Goal: Task Accomplishment & Management: Use online tool/utility

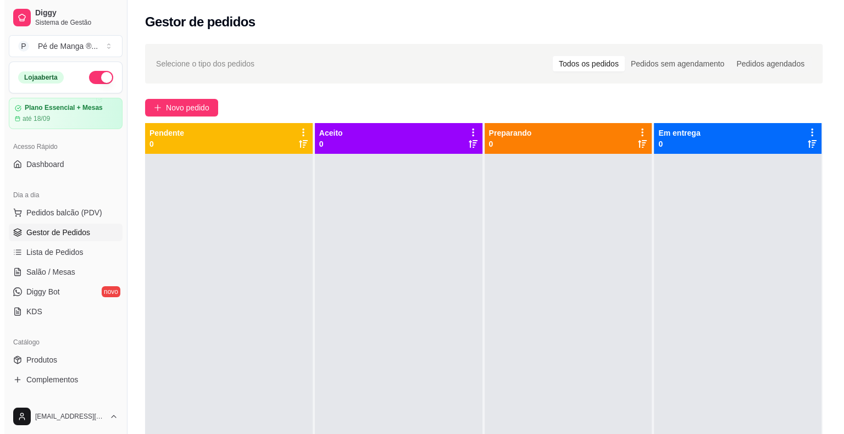
scroll to position [81, 0]
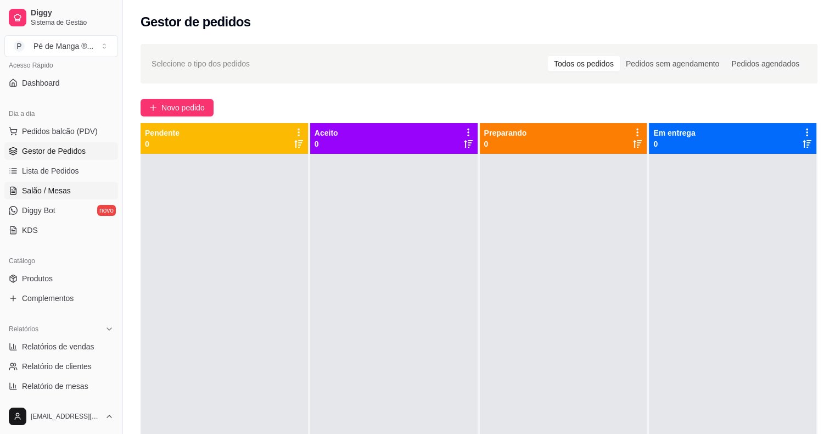
click at [40, 195] on span "Salão / Mesas" at bounding box center [46, 190] width 49 height 11
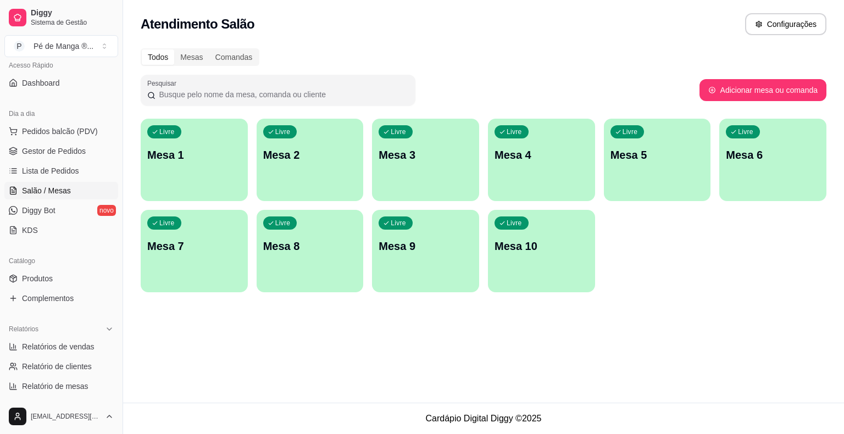
click at [213, 159] on p "Mesa 1" at bounding box center [194, 154] width 94 height 15
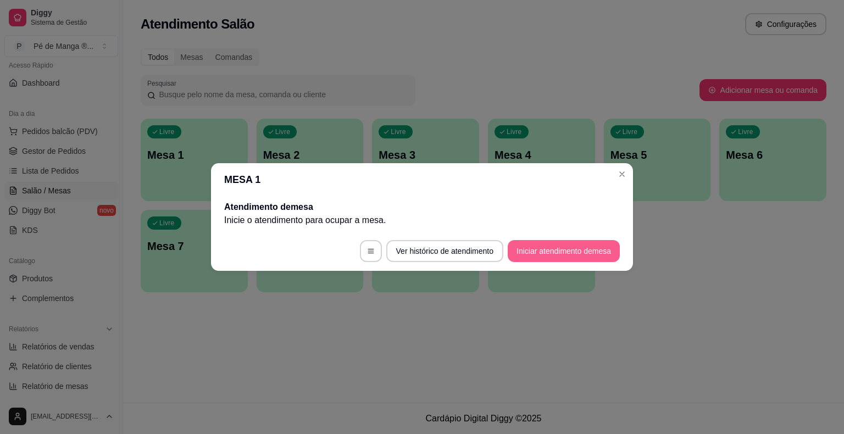
click at [534, 253] on button "Iniciar atendimento de mesa" at bounding box center [563, 251] width 112 height 22
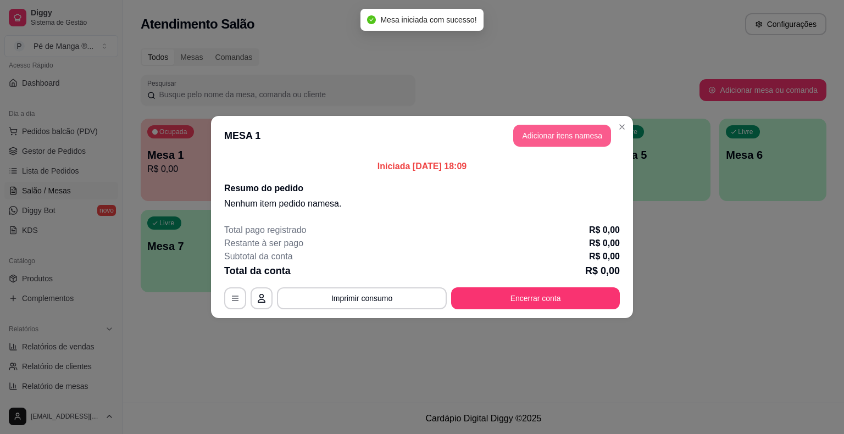
click at [529, 137] on button "Adicionar itens na mesa" at bounding box center [562, 136] width 98 height 22
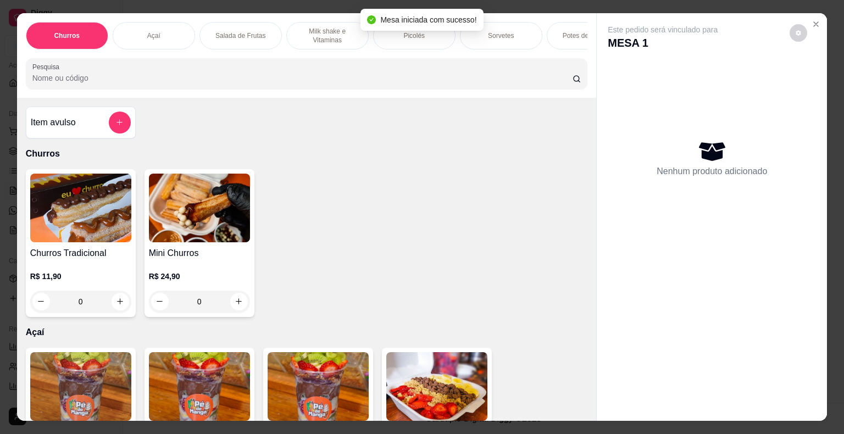
click at [296, 27] on p "Milk shake e Vitaminas" at bounding box center [327, 36] width 64 height 18
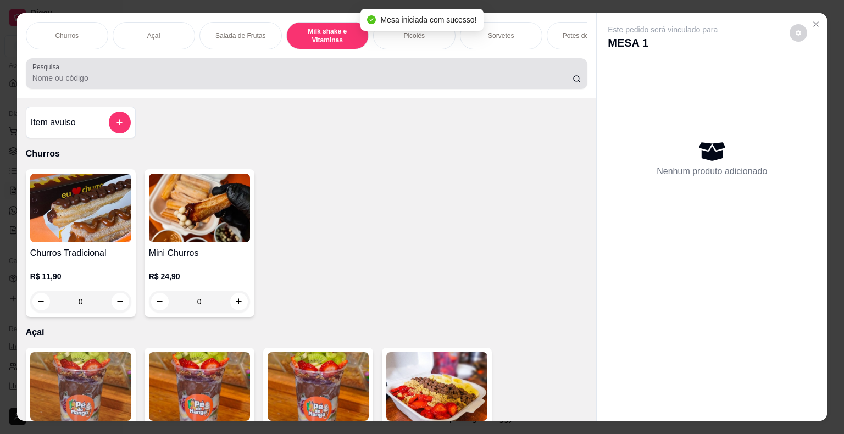
scroll to position [26, 0]
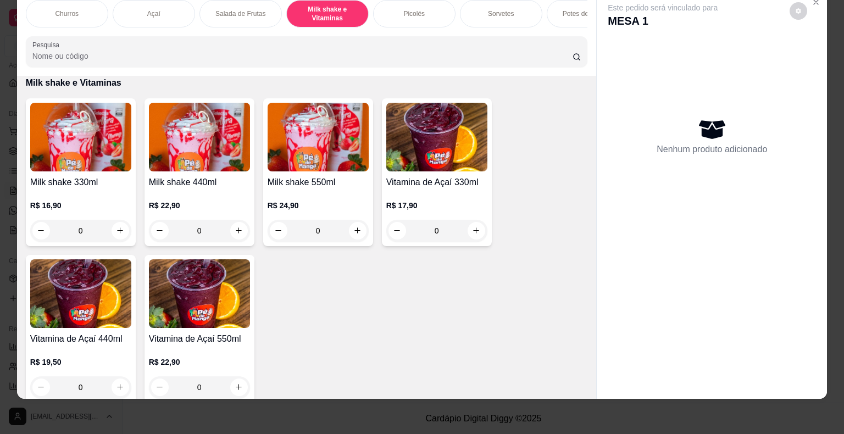
click at [113, 230] on div "0" at bounding box center [80, 231] width 101 height 22
click at [492, 9] on p "Sorvetes" at bounding box center [501, 13] width 26 height 9
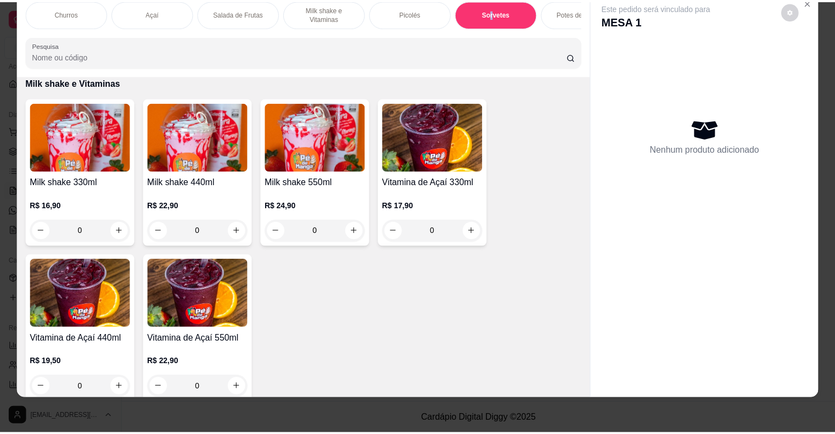
scroll to position [1254, 0]
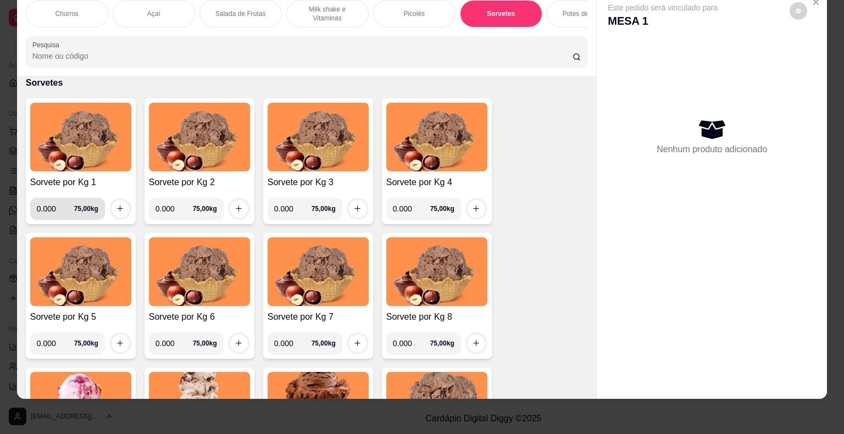
click at [48, 204] on input "0.000" at bounding box center [55, 209] width 37 height 22
click at [51, 208] on input "0.000" at bounding box center [55, 209] width 37 height 22
type input "0.094"
click at [169, 203] on input "0.000" at bounding box center [173, 209] width 37 height 22
click at [116, 209] on icon "increase-product-quantity" at bounding box center [120, 208] width 8 height 8
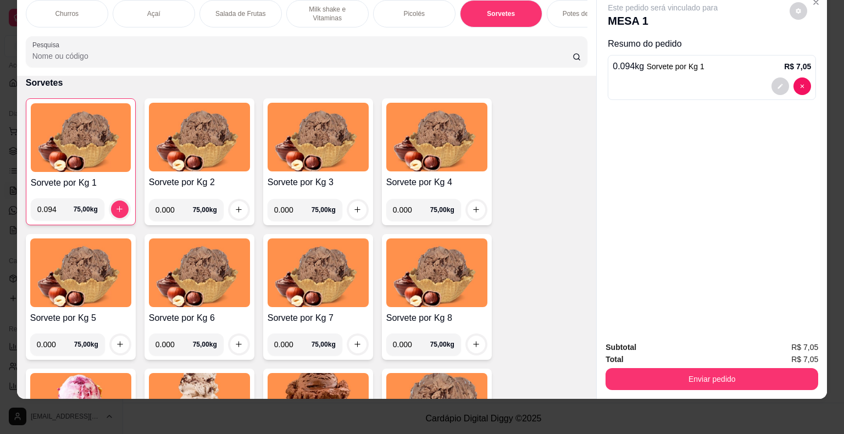
click at [167, 208] on input "0.000" at bounding box center [173, 210] width 37 height 22
click at [169, 206] on input "0.000" at bounding box center [173, 210] width 37 height 22
type input "0.096"
click at [233, 212] on button "increase-product-quantity" at bounding box center [239, 210] width 18 height 18
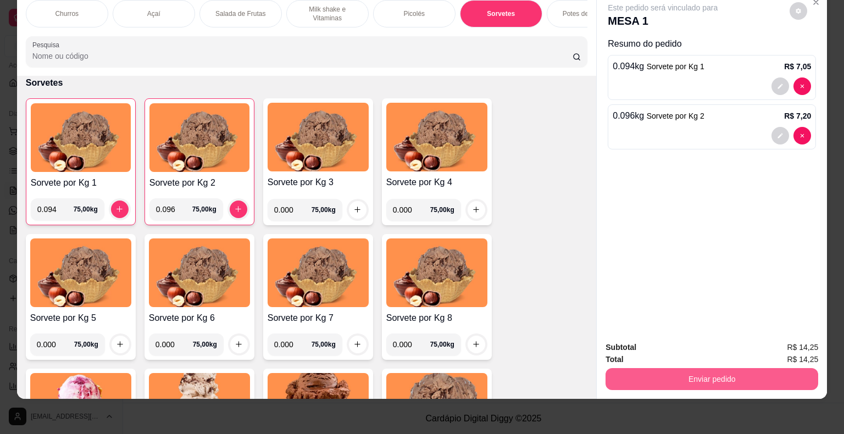
click at [726, 375] on button "Enviar pedido" at bounding box center [711, 379] width 213 height 22
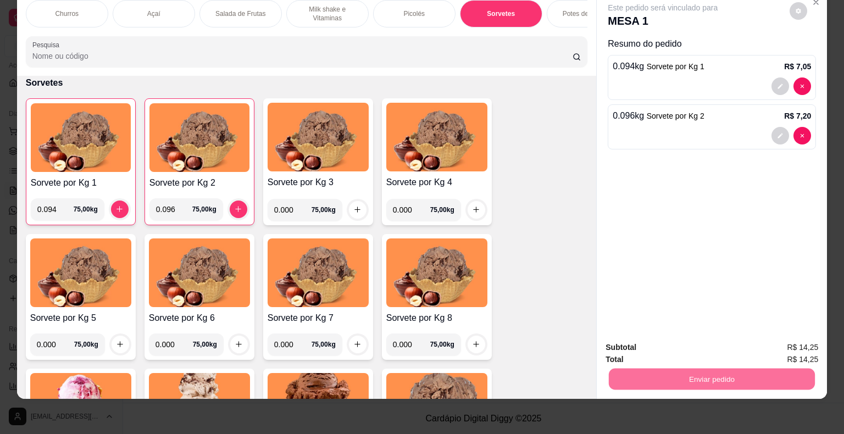
click at [662, 344] on button "Não registrar e enviar pedido" at bounding box center [674, 343] width 111 height 20
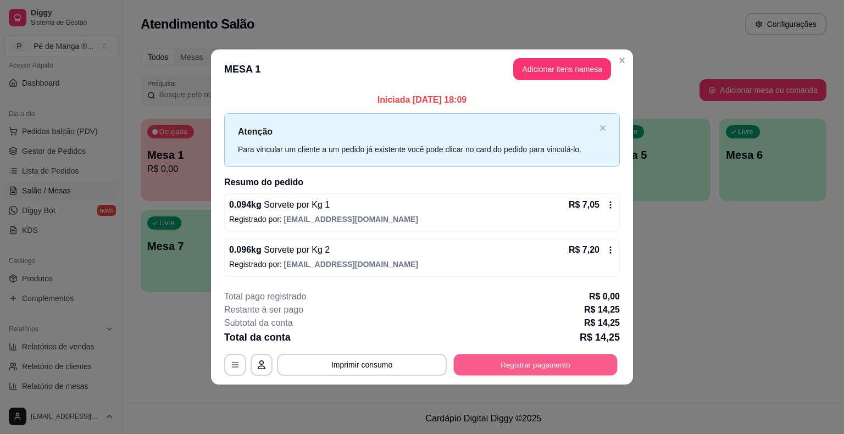
click at [539, 363] on button "Registrar pagamento" at bounding box center [536, 364] width 164 height 21
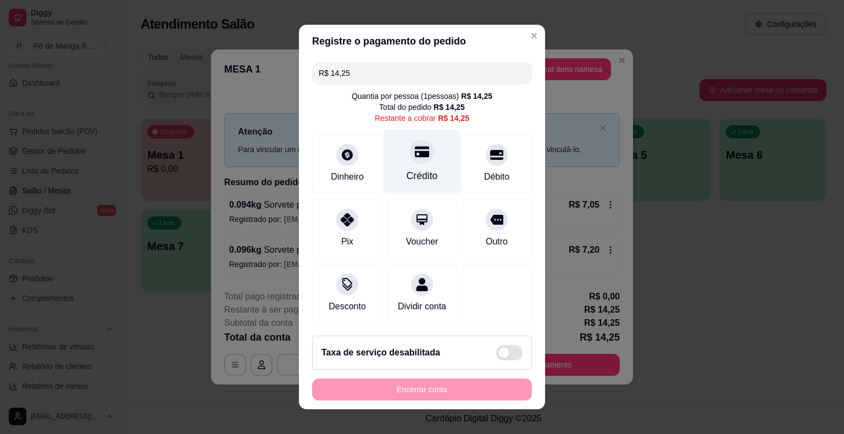
click at [410, 153] on div at bounding box center [422, 151] width 24 height 24
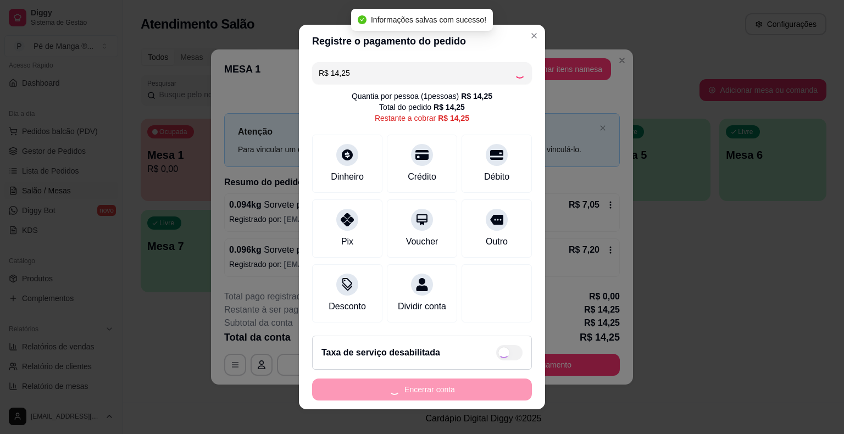
type input "R$ 0,00"
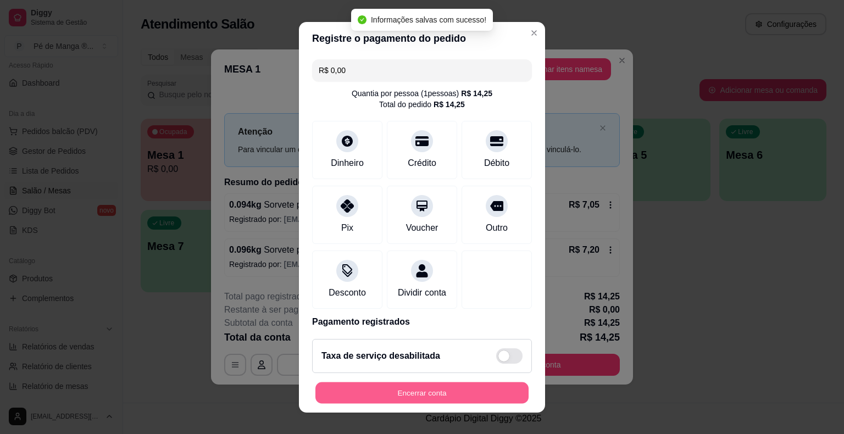
click at [407, 398] on button "Encerrar conta" at bounding box center [421, 392] width 213 height 21
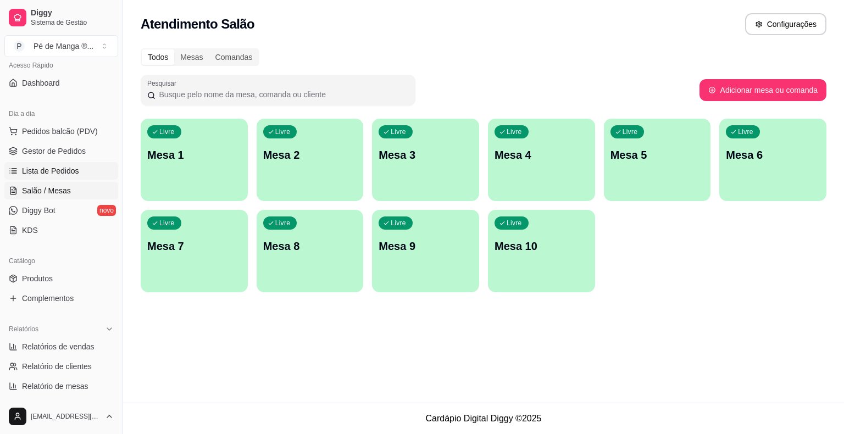
click at [85, 170] on link "Lista de Pedidos" at bounding box center [61, 171] width 114 height 18
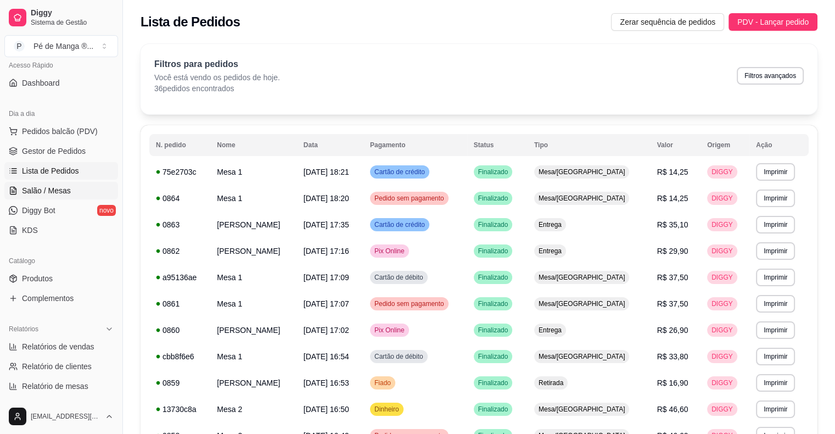
click at [58, 196] on link "Salão / Mesas" at bounding box center [61, 191] width 114 height 18
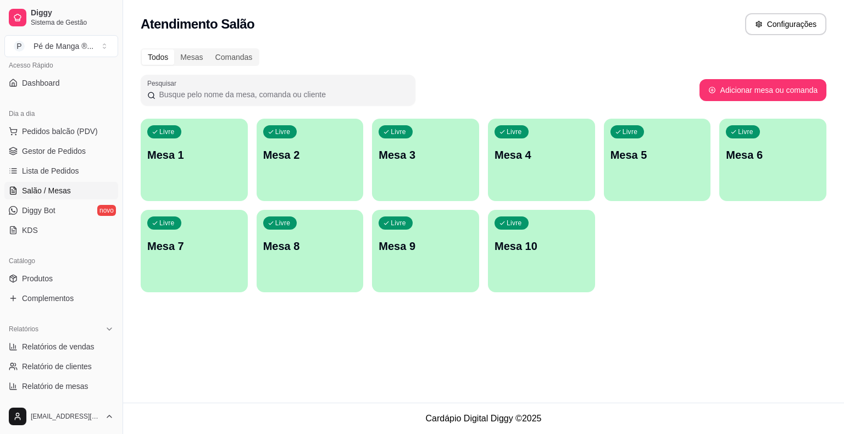
click at [189, 164] on div "Livre Mesa 1" at bounding box center [194, 153] width 107 height 69
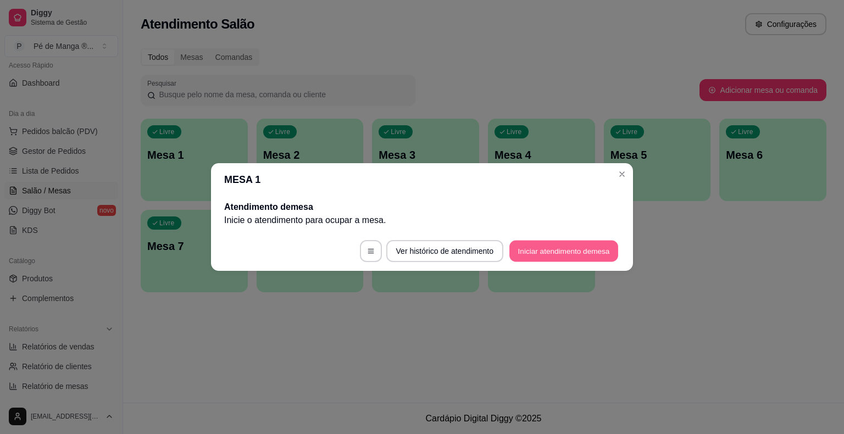
click at [546, 254] on button "Iniciar atendimento de mesa" at bounding box center [563, 251] width 109 height 21
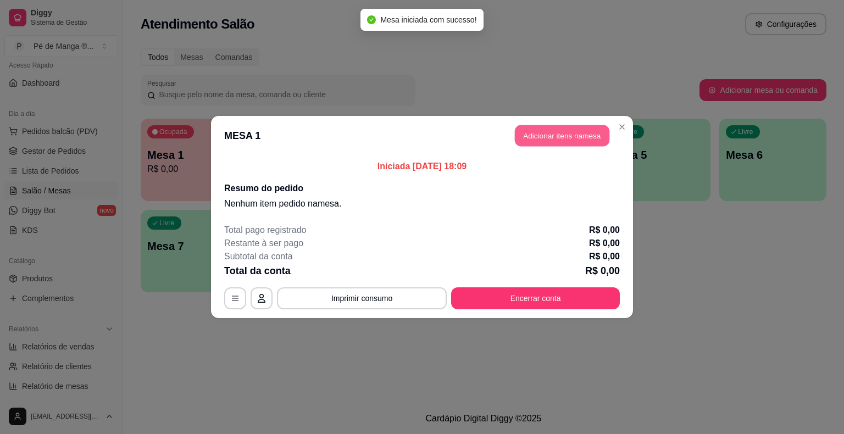
click at [565, 137] on button "Adicionar itens na mesa" at bounding box center [562, 135] width 94 height 21
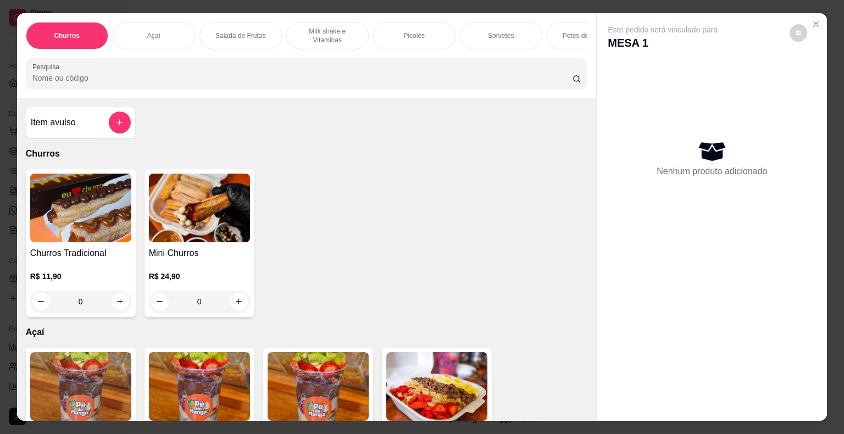
click at [351, 31] on p "Milk shake e Vitaminas" at bounding box center [327, 36] width 64 height 18
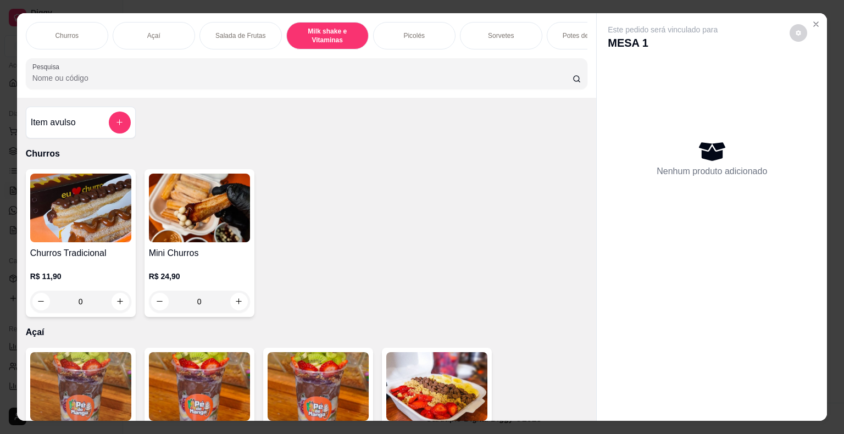
scroll to position [26, 0]
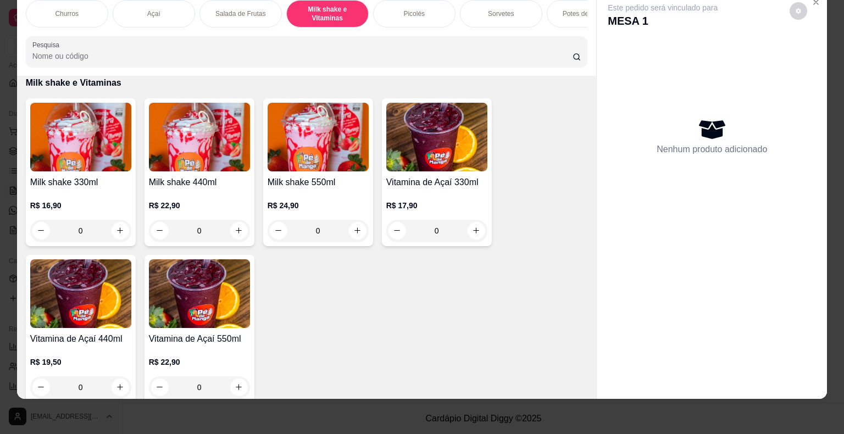
click at [90, 214] on div "R$ 16,90 0" at bounding box center [80, 221] width 101 height 42
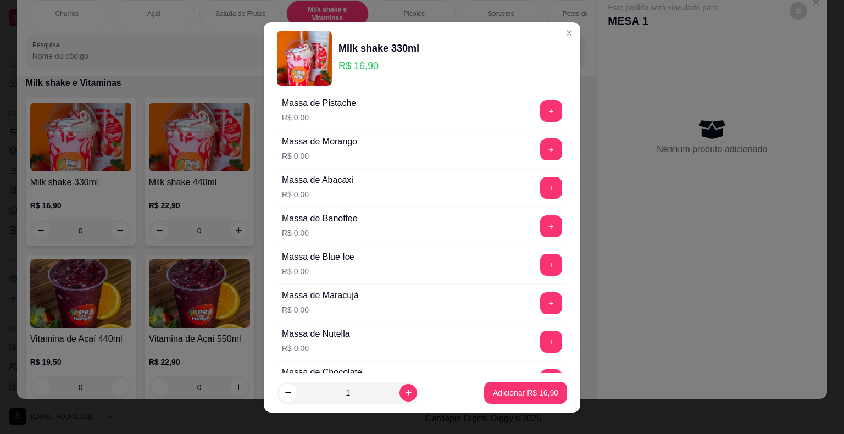
scroll to position [275, 0]
click at [540, 257] on button "+" at bounding box center [551, 264] width 22 height 22
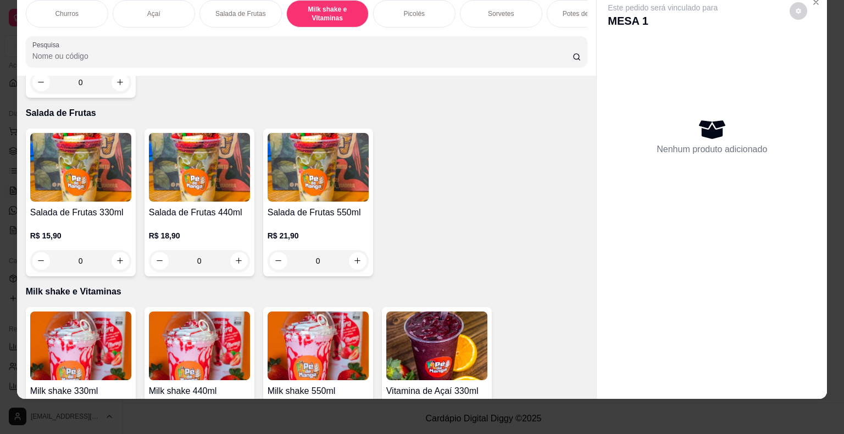
scroll to position [521, 0]
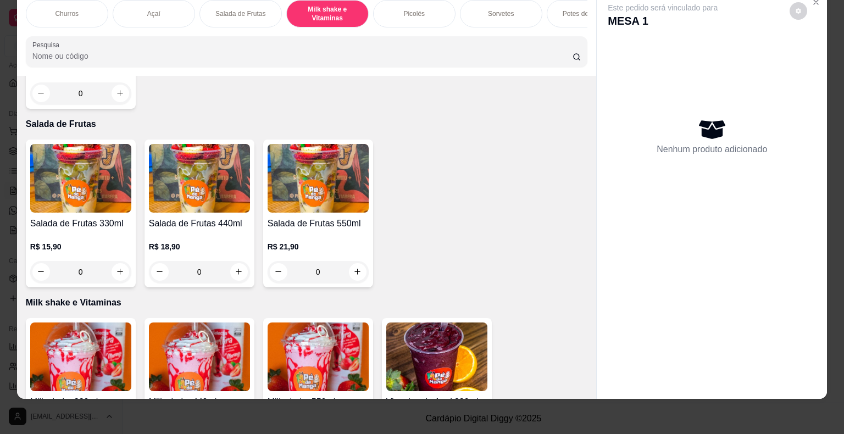
click at [498, 14] on div "Sorvetes" at bounding box center [501, 13] width 82 height 27
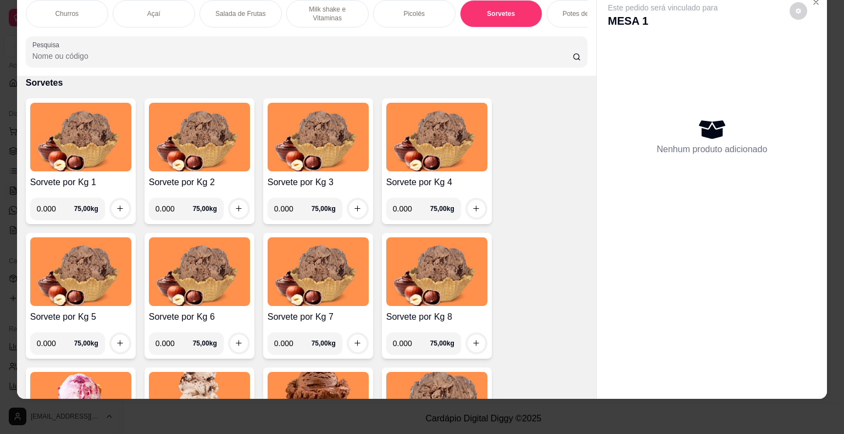
click at [53, 208] on input "0.000" at bounding box center [55, 209] width 37 height 22
type input "0.140"
click at [117, 205] on icon "increase-product-quantity" at bounding box center [120, 208] width 8 height 8
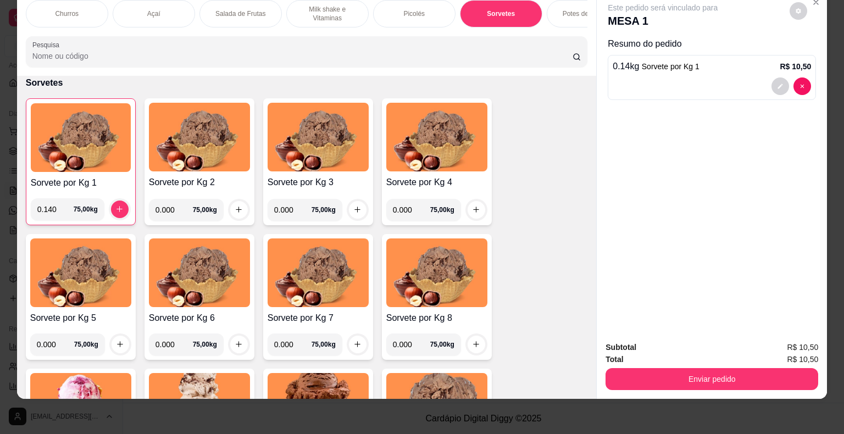
click at [319, 5] on p "Milk shake e Vitaminas" at bounding box center [327, 14] width 64 height 18
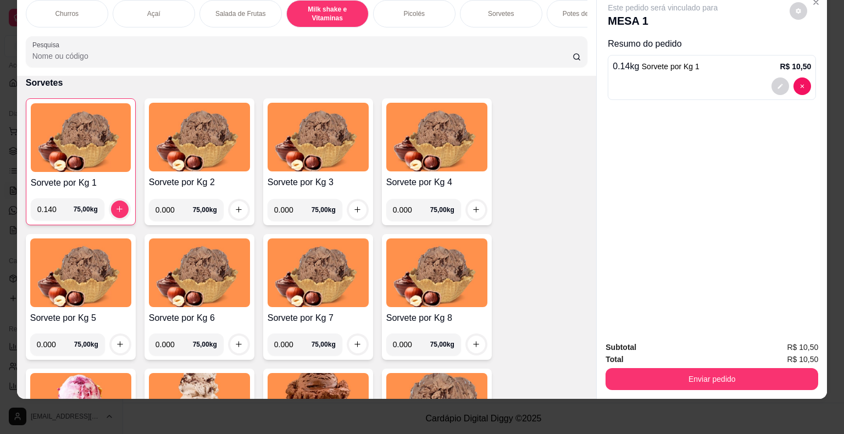
scroll to position [741, 0]
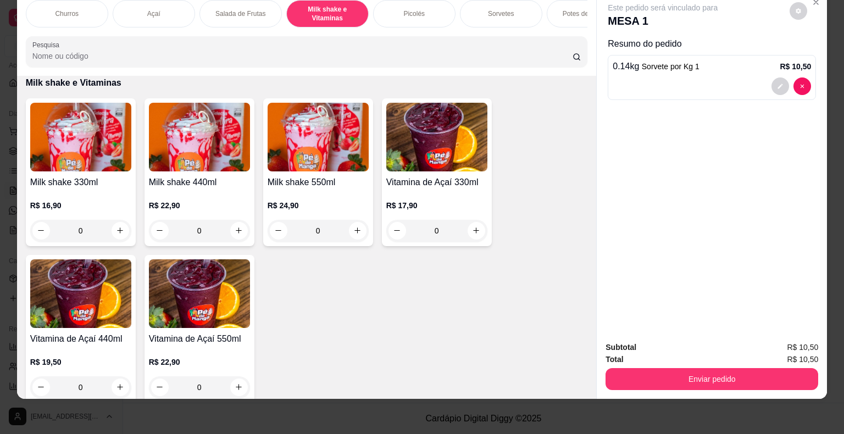
click at [45, 194] on div "R$ 16,90 0" at bounding box center [80, 215] width 101 height 53
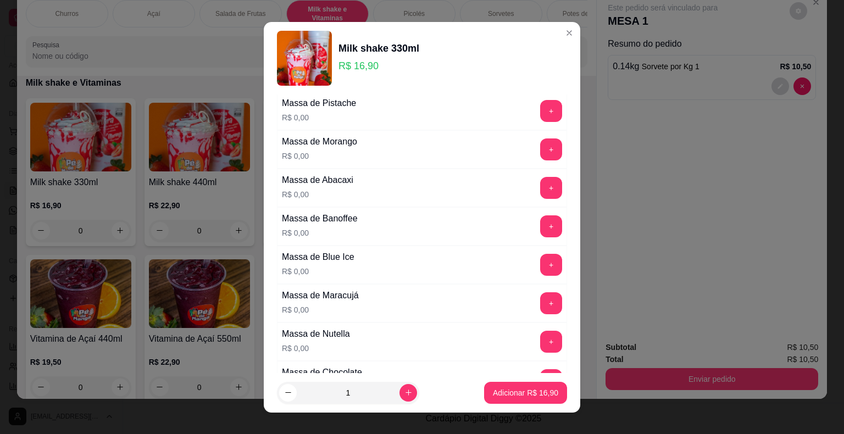
scroll to position [275, 0]
click at [540, 256] on button "+" at bounding box center [551, 264] width 22 height 22
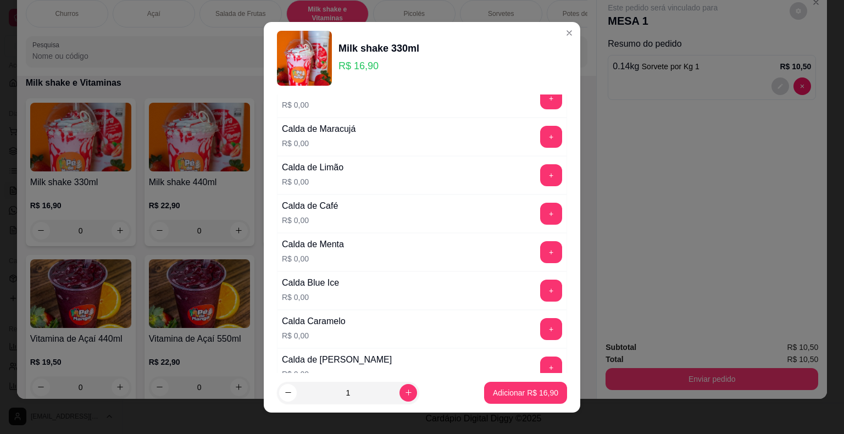
scroll to position [988, 0]
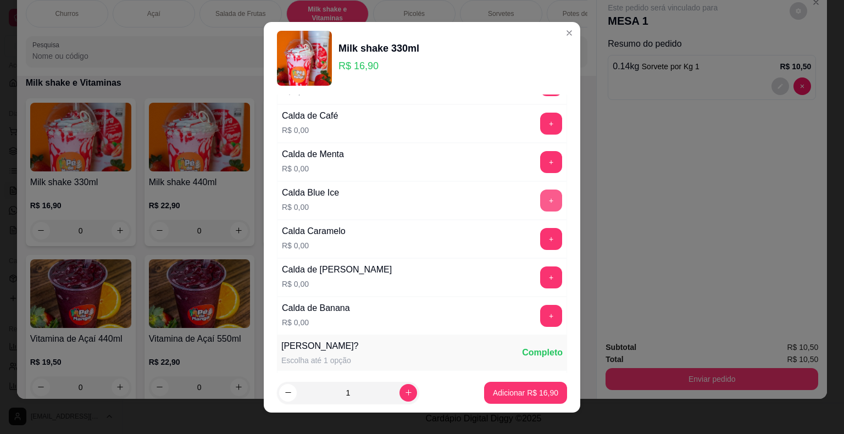
click at [540, 192] on button "+" at bounding box center [551, 200] width 22 height 22
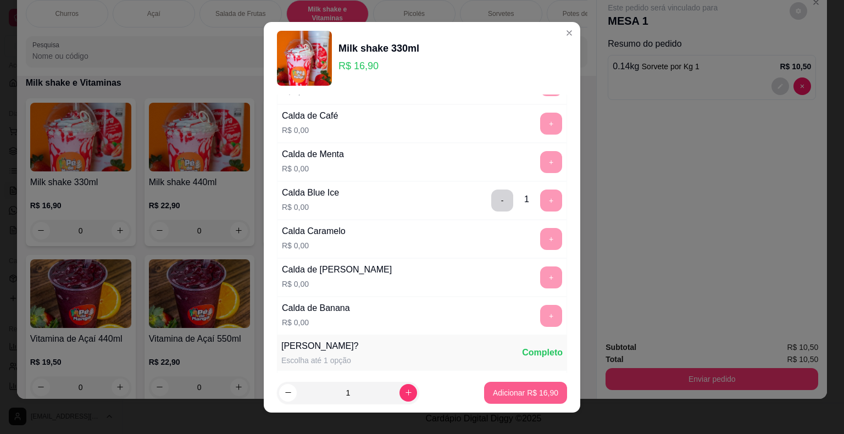
click at [511, 398] on button "Adicionar R$ 16,90" at bounding box center [525, 393] width 83 height 22
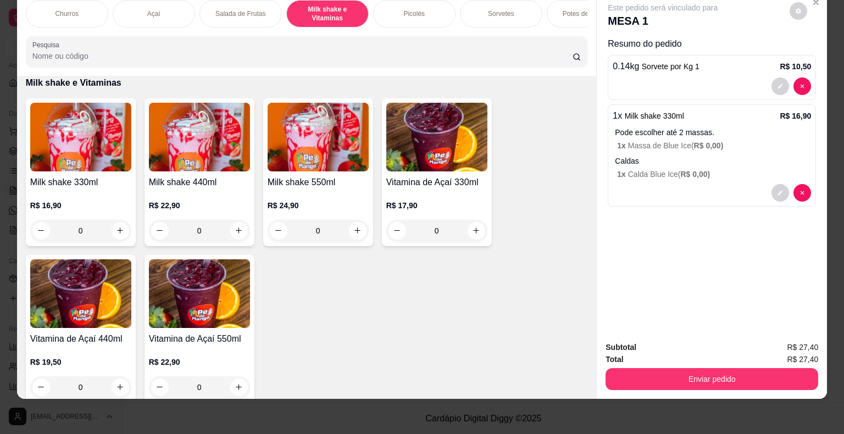
click at [505, 9] on p "Sorvetes" at bounding box center [501, 13] width 26 height 9
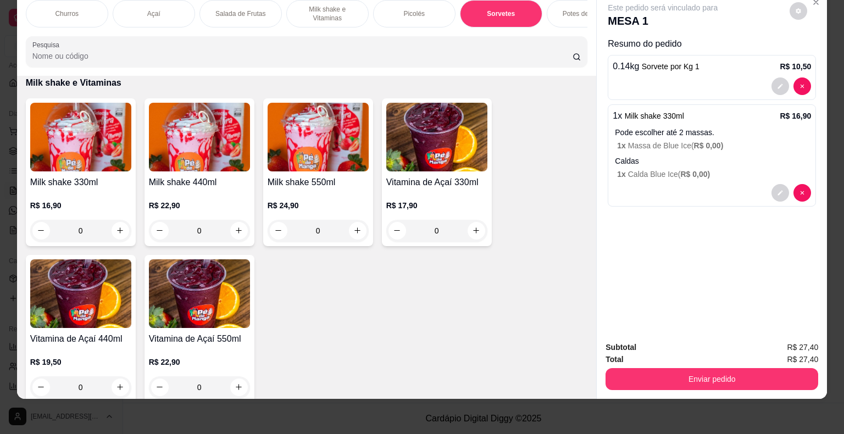
scroll to position [1254, 0]
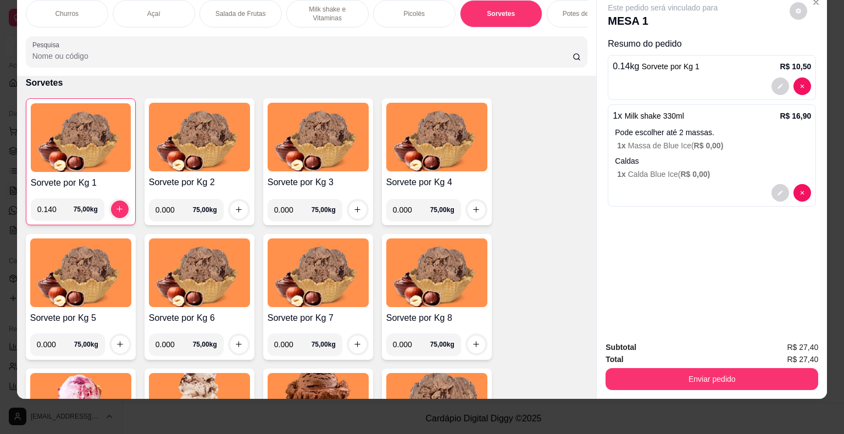
click at [167, 204] on input "0.000" at bounding box center [173, 210] width 37 height 22
type input "0.248"
click at [231, 202] on button "increase-product-quantity" at bounding box center [239, 210] width 18 height 18
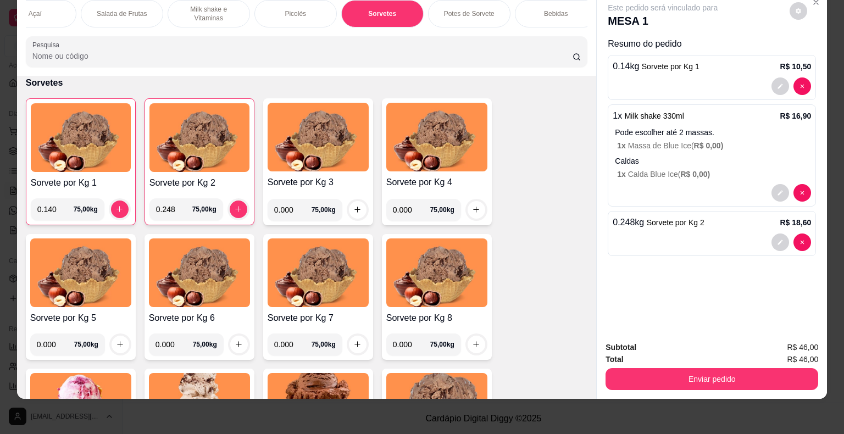
scroll to position [0, 128]
click at [534, 9] on p "Bebidas" at bounding box center [546, 13] width 24 height 9
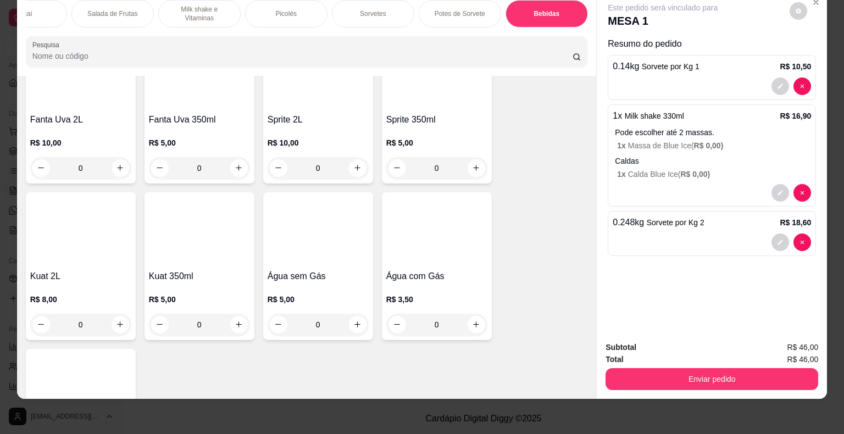
scroll to position [3317, 0]
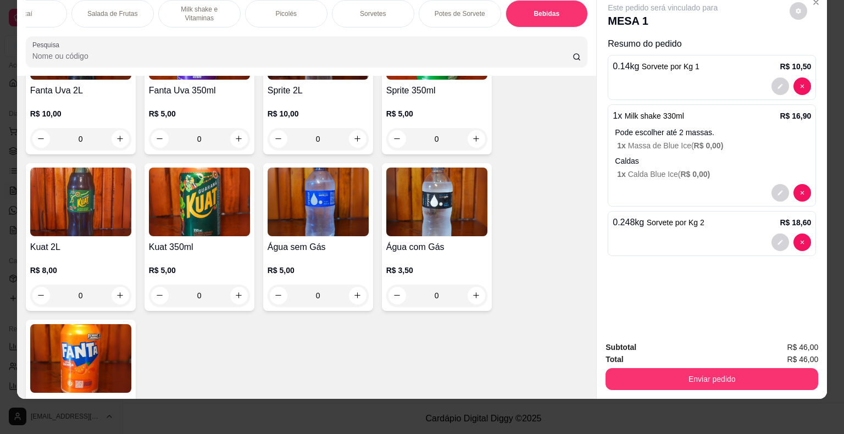
click at [321, 254] on div "R$ 5,00 0" at bounding box center [317, 280] width 101 height 53
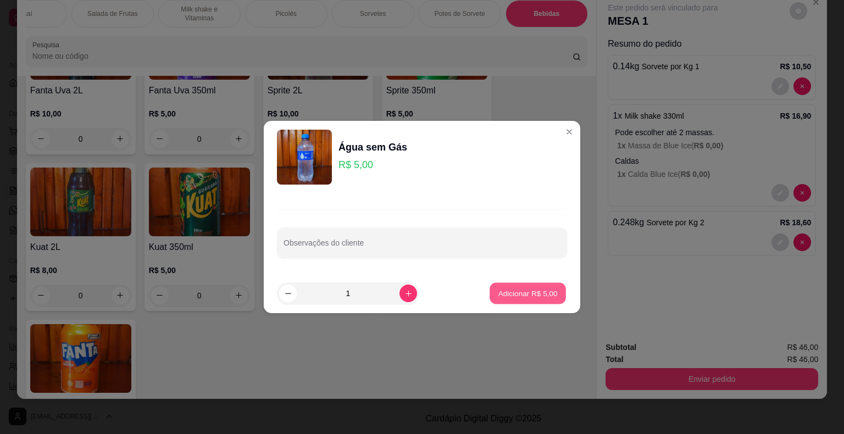
click at [512, 294] on p "Adicionar R$ 5,00" at bounding box center [527, 293] width 59 height 10
type input "1"
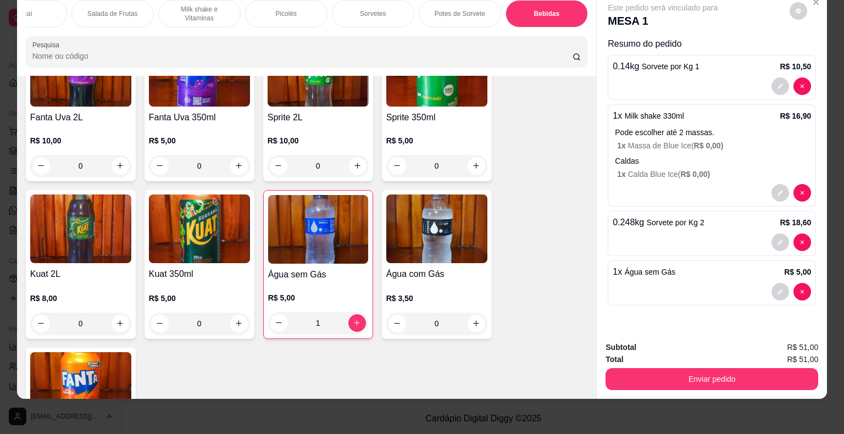
scroll to position [3098, 0]
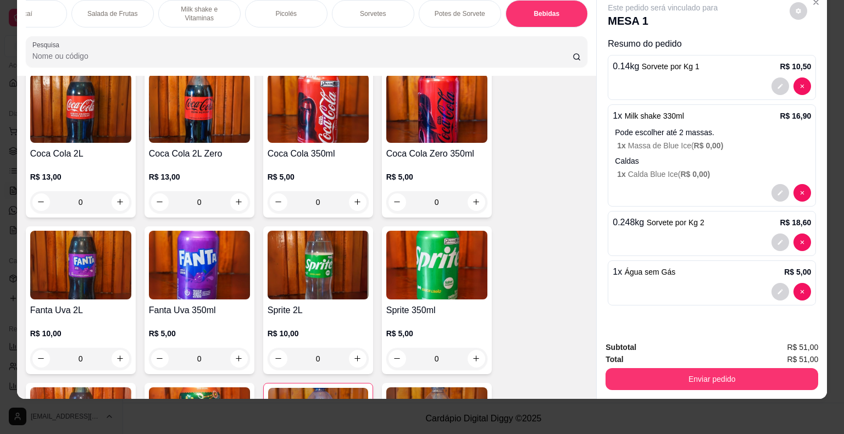
click at [386, 9] on div "Sorvetes" at bounding box center [373, 13] width 82 height 27
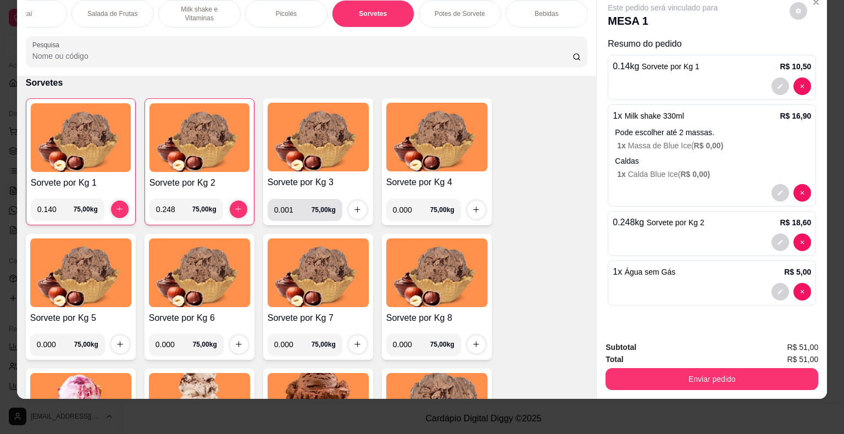
click at [296, 211] on input "0.001" at bounding box center [292, 210] width 37 height 22
type input "0.148"
click at [353, 211] on icon "increase-product-quantity" at bounding box center [357, 209] width 8 height 8
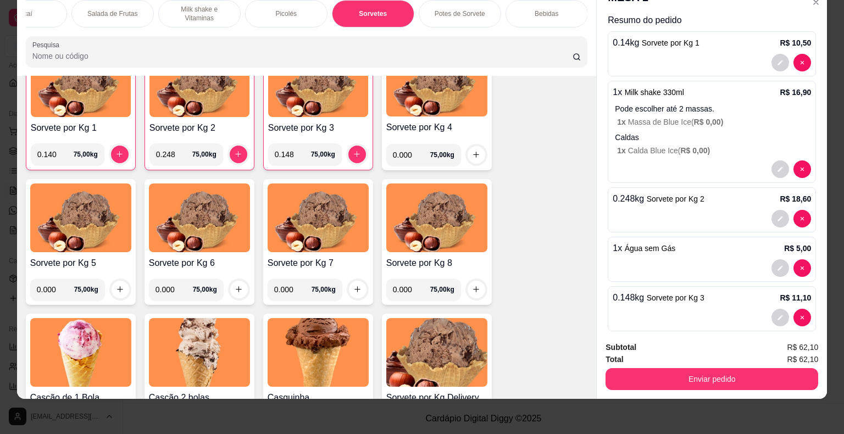
scroll to position [36, 0]
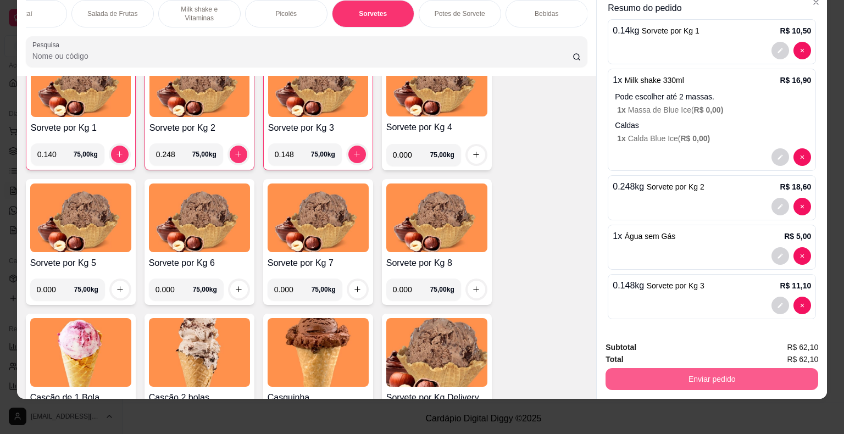
click at [680, 370] on button "Enviar pedido" at bounding box center [711, 379] width 213 height 22
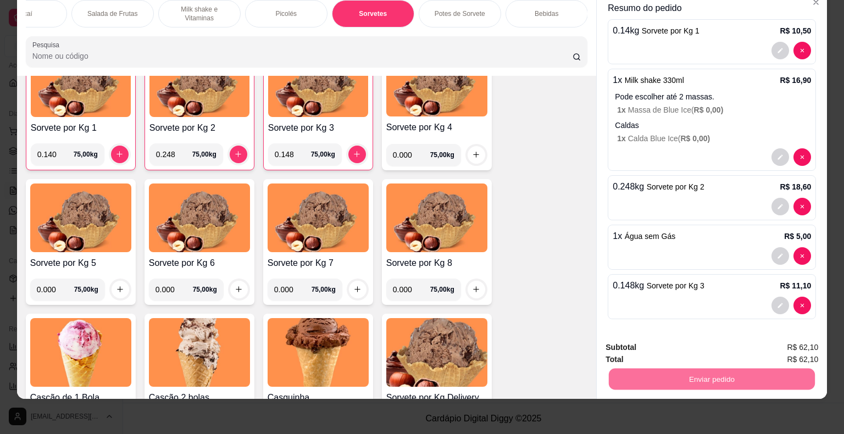
click at [644, 345] on button "Não registrar e enviar pedido" at bounding box center [674, 343] width 111 height 20
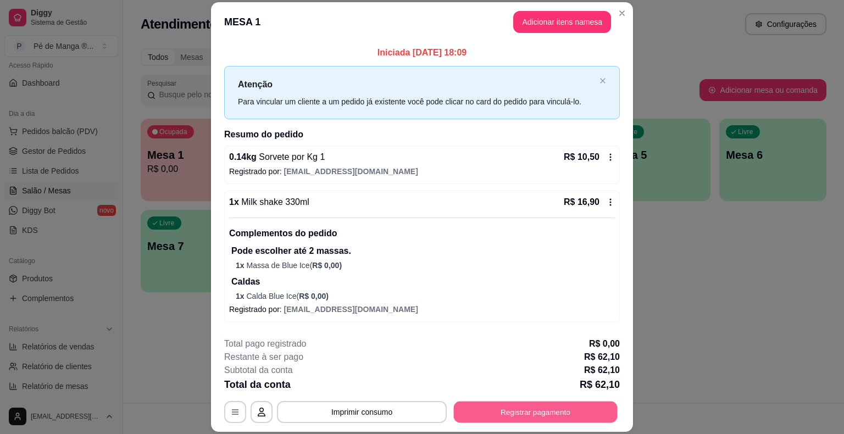
click at [474, 418] on button "Registrar pagamento" at bounding box center [536, 411] width 164 height 21
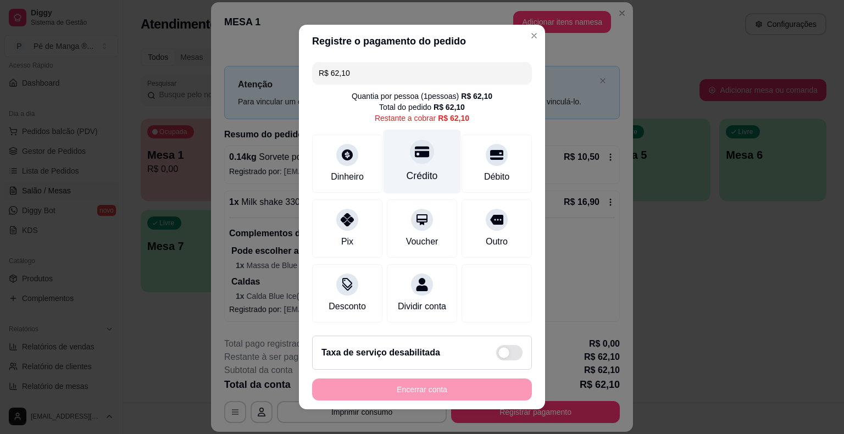
click at [424, 169] on div "Crédito" at bounding box center [421, 162] width 77 height 64
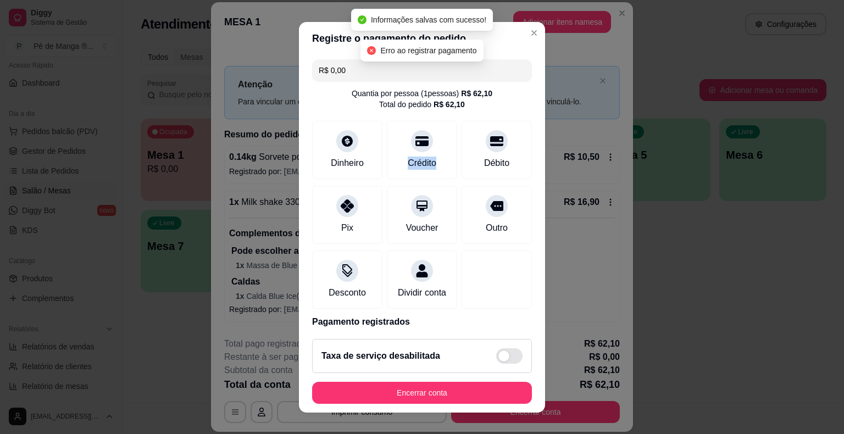
scroll to position [13, 0]
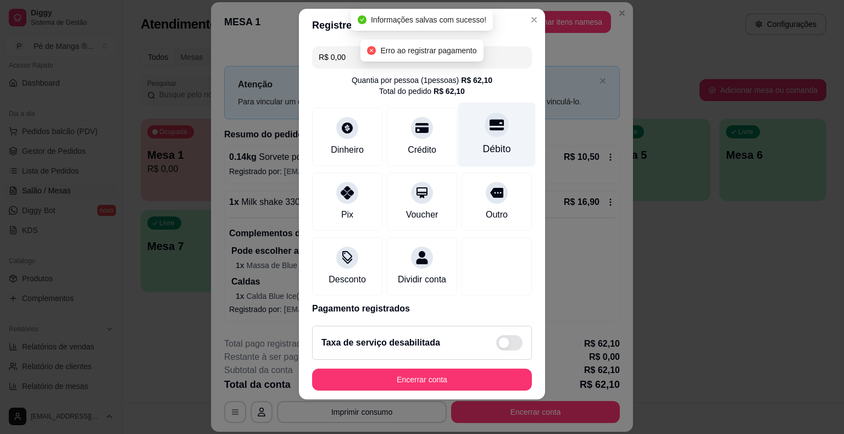
click at [488, 130] on div at bounding box center [496, 125] width 24 height 24
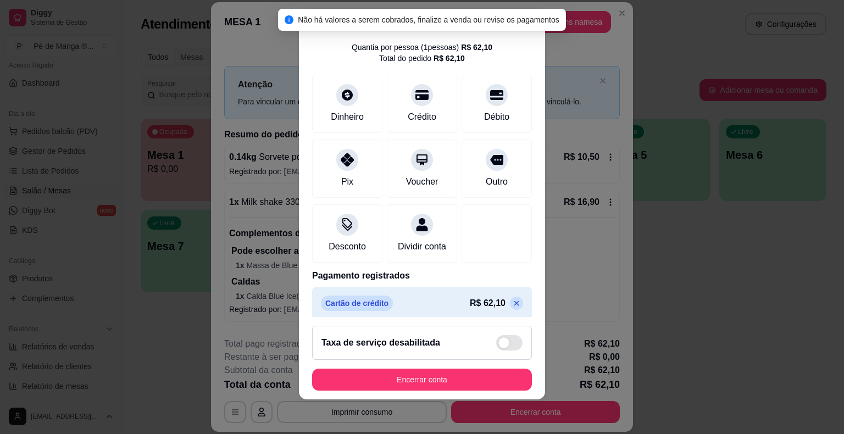
scroll to position [52, 0]
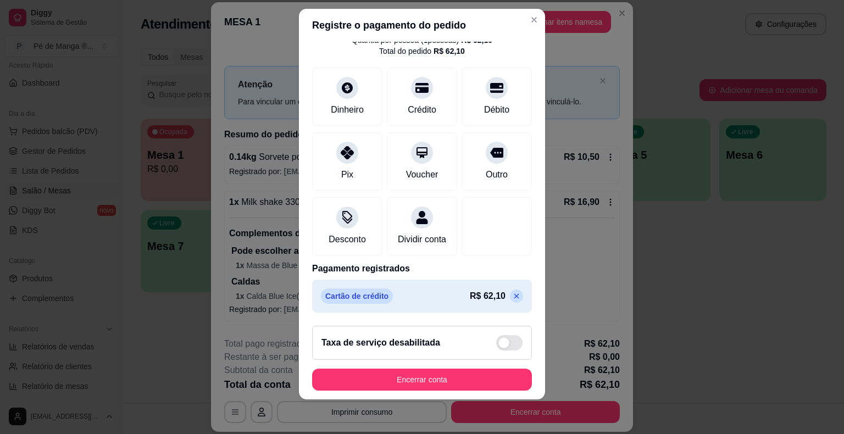
click at [512, 292] on icon at bounding box center [516, 296] width 9 height 9
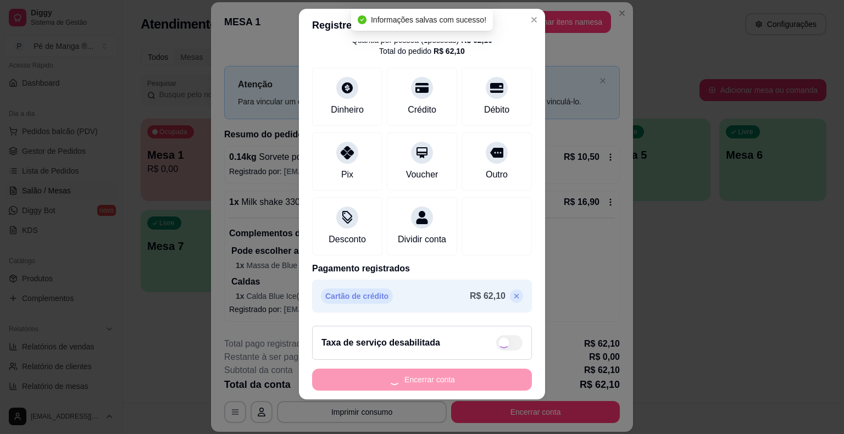
scroll to position [10, 0]
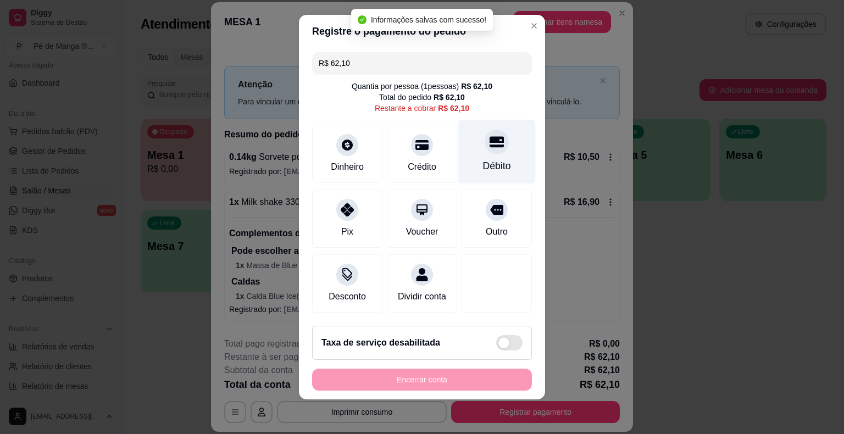
click at [485, 155] on div "Débito" at bounding box center [496, 152] width 77 height 64
type input "R$ 0,00"
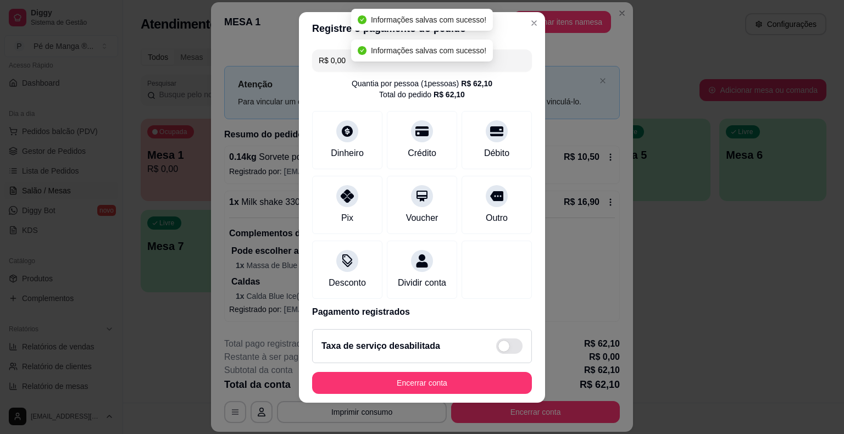
scroll to position [13, 0]
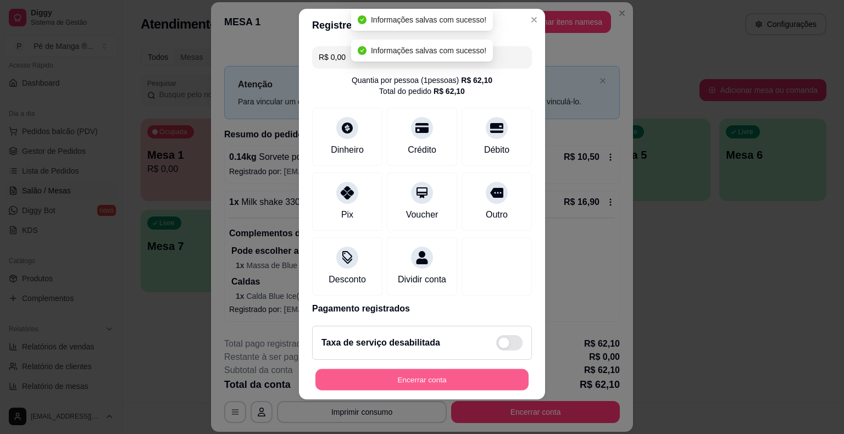
click at [443, 382] on button "Encerrar conta" at bounding box center [421, 378] width 213 height 21
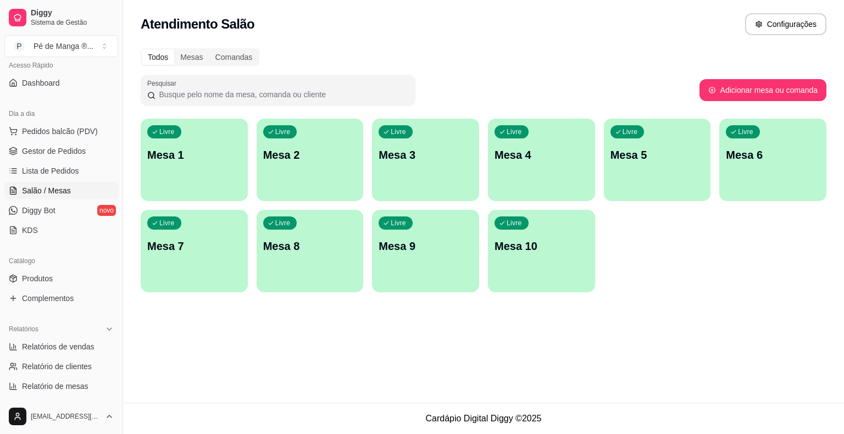
click at [224, 168] on div "Livre Mesa 1" at bounding box center [194, 153] width 107 height 69
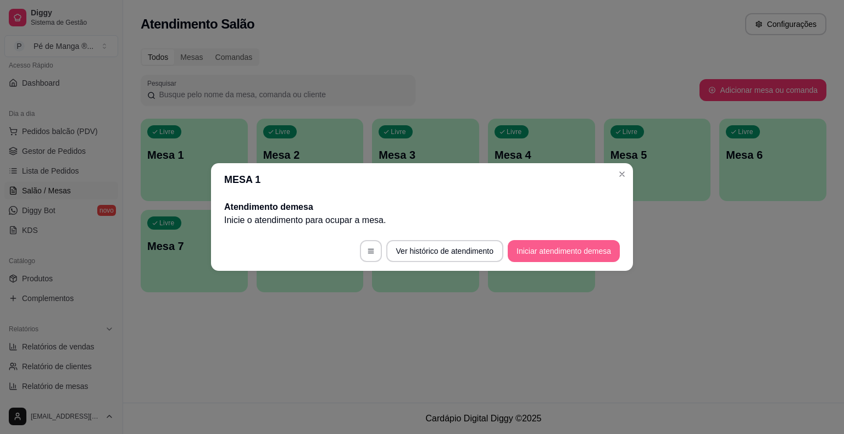
click at [547, 249] on button "Iniciar atendimento de mesa" at bounding box center [563, 251] width 112 height 22
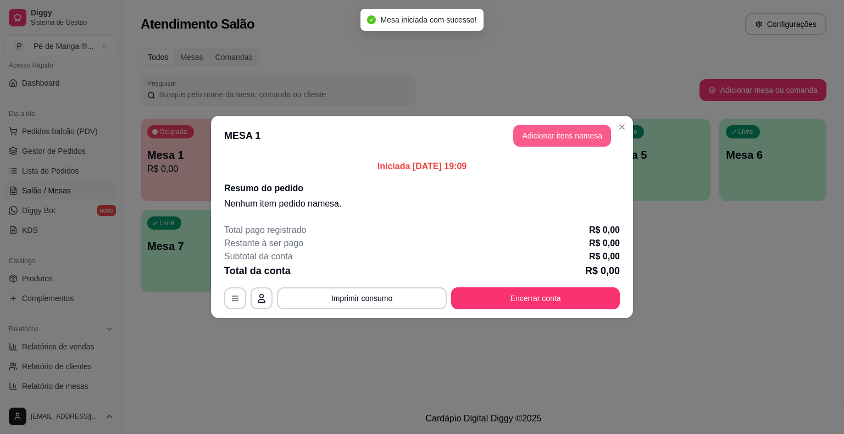
click at [554, 138] on button "Adicionar itens na mesa" at bounding box center [562, 136] width 98 height 22
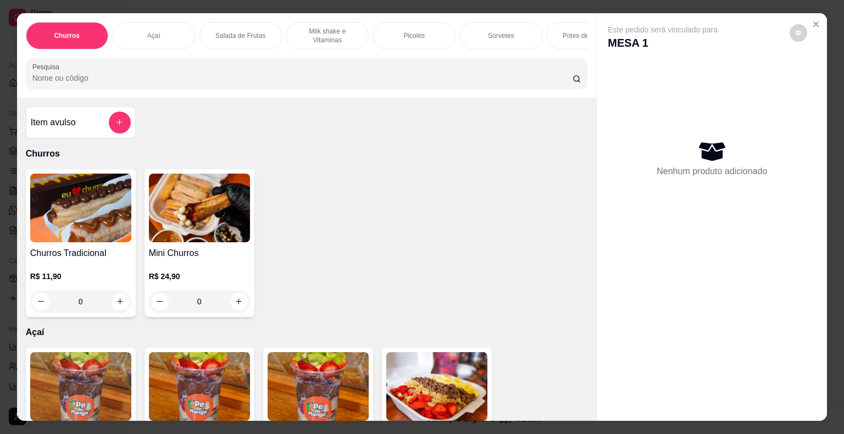
click at [506, 34] on p "Sorvetes" at bounding box center [501, 35] width 26 height 9
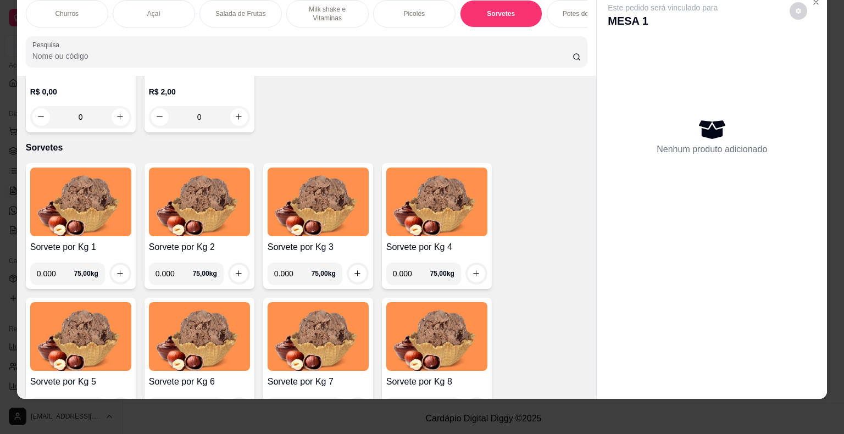
scroll to position [1144, 0]
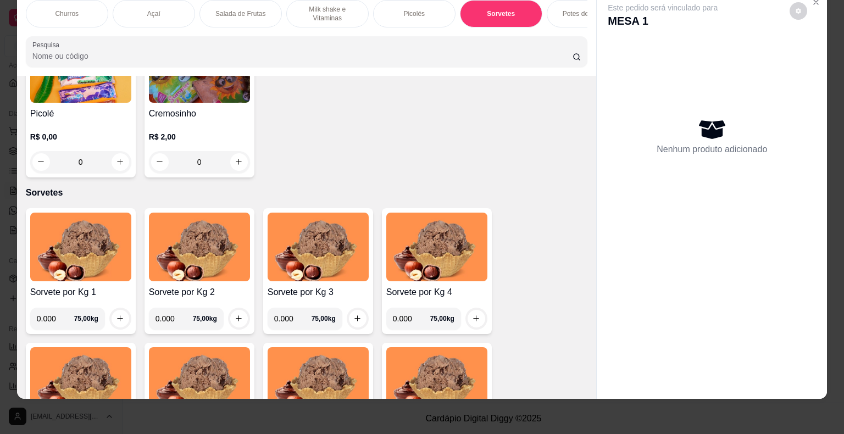
click at [420, 5] on div "Picolés" at bounding box center [414, 13] width 82 height 27
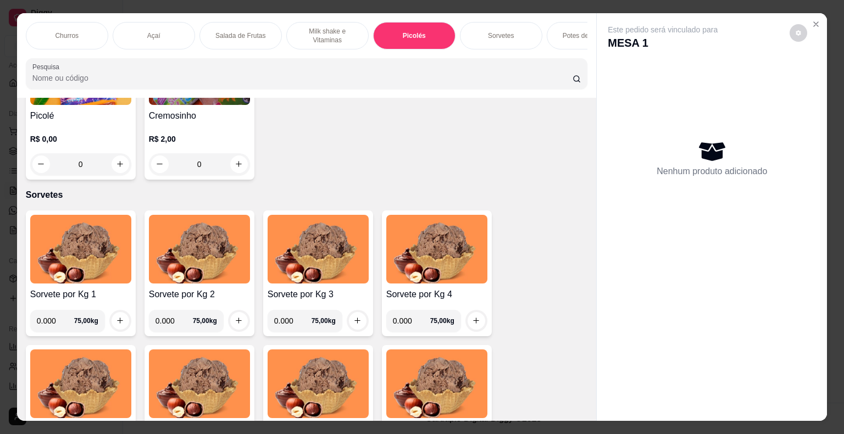
scroll to position [967, 0]
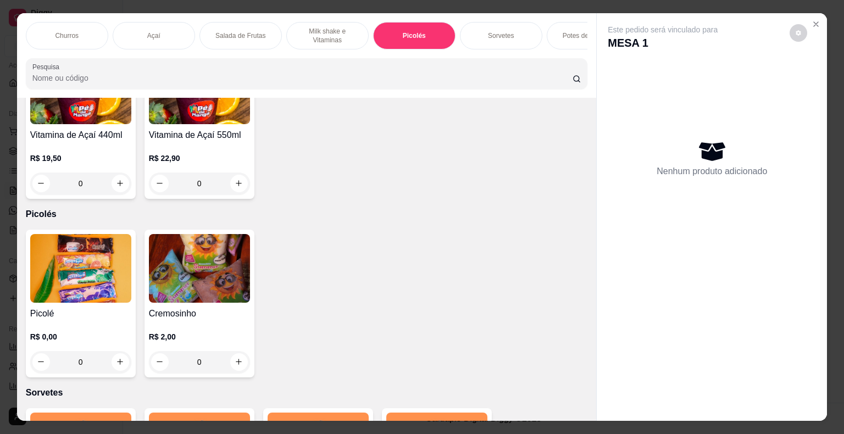
click at [490, 37] on div "Sorvetes" at bounding box center [501, 35] width 82 height 27
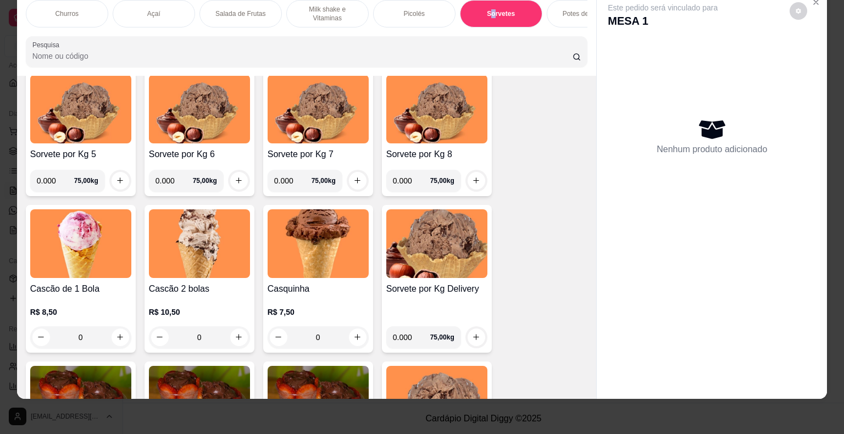
scroll to position [1419, 0]
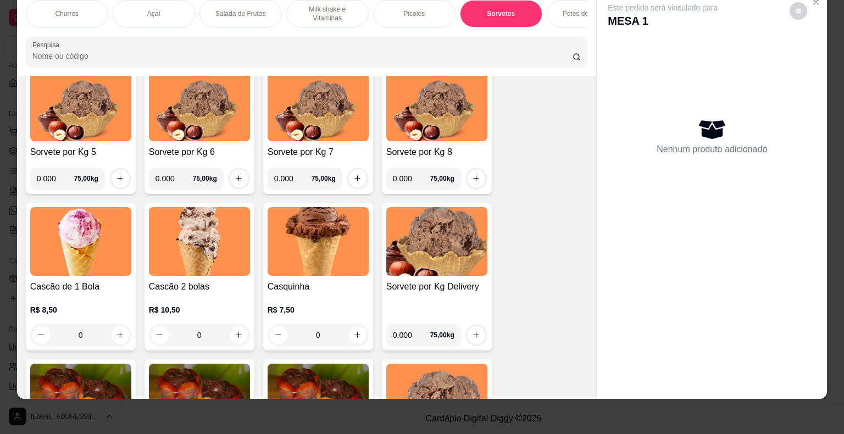
click at [119, 341] on div "0" at bounding box center [80, 335] width 101 height 22
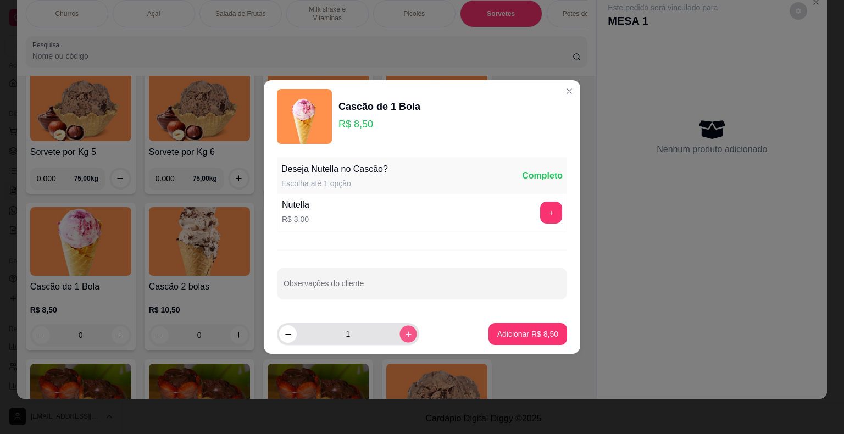
click at [404, 333] on icon "increase-product-quantity" at bounding box center [408, 334] width 8 height 8
type input "2"
click at [527, 342] on button "Adicionar R$ 17,00" at bounding box center [525, 333] width 81 height 21
type input "2"
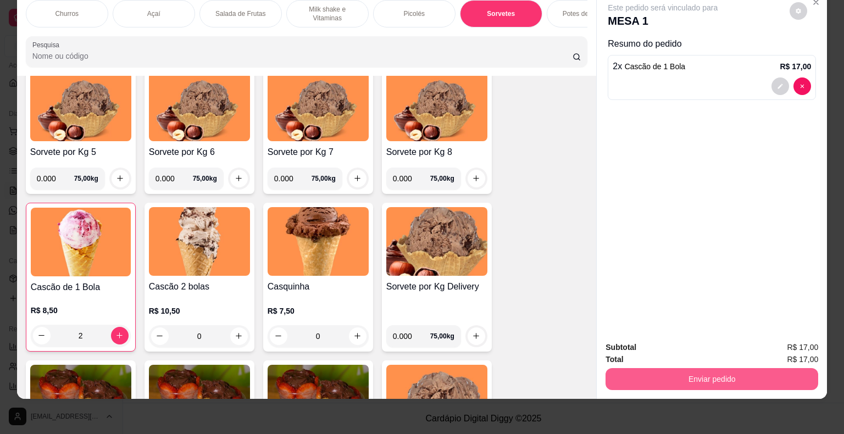
click at [674, 376] on button "Enviar pedido" at bounding box center [711, 379] width 213 height 22
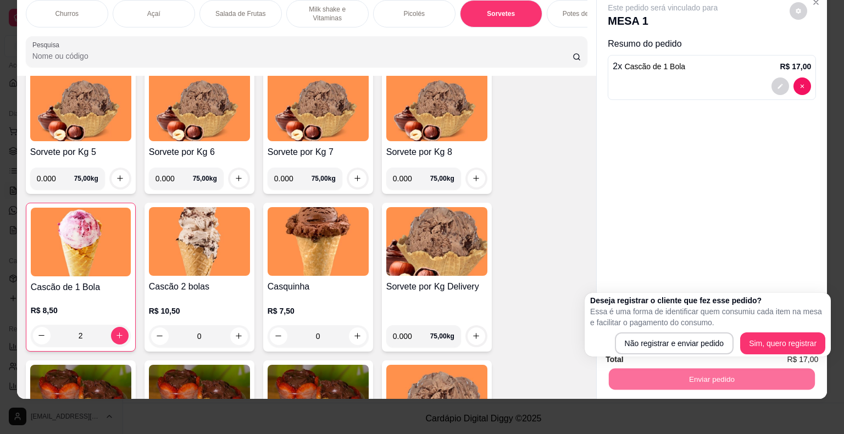
click at [653, 280] on div "Este pedido será vinculado para MESA 1 Resumo do pedido 2 x Cascão de 1 Bola R$…" at bounding box center [711, 162] width 230 height 342
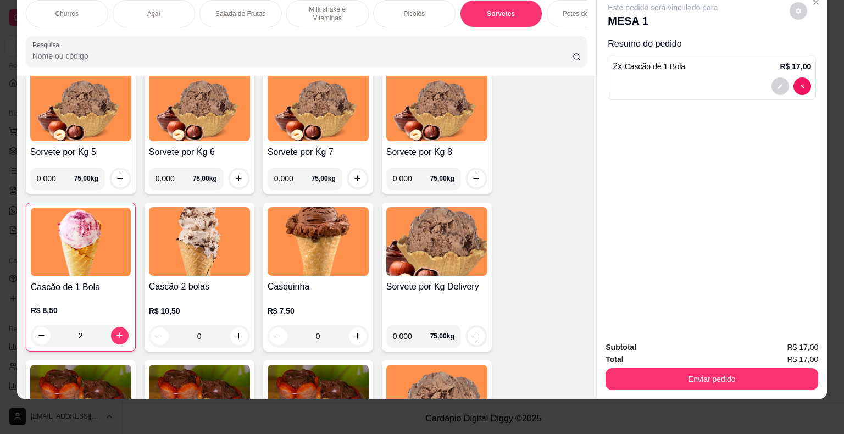
click at [411, 13] on div "Picolés" at bounding box center [414, 13] width 82 height 27
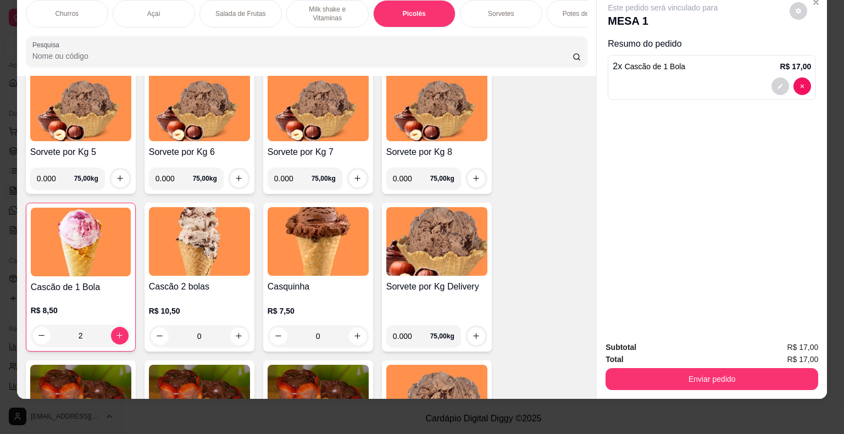
scroll to position [1076, 0]
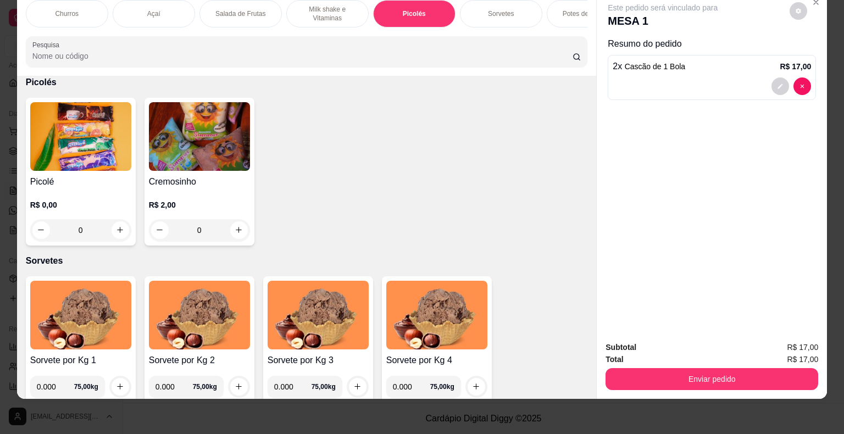
click at [68, 118] on img at bounding box center [80, 136] width 101 height 69
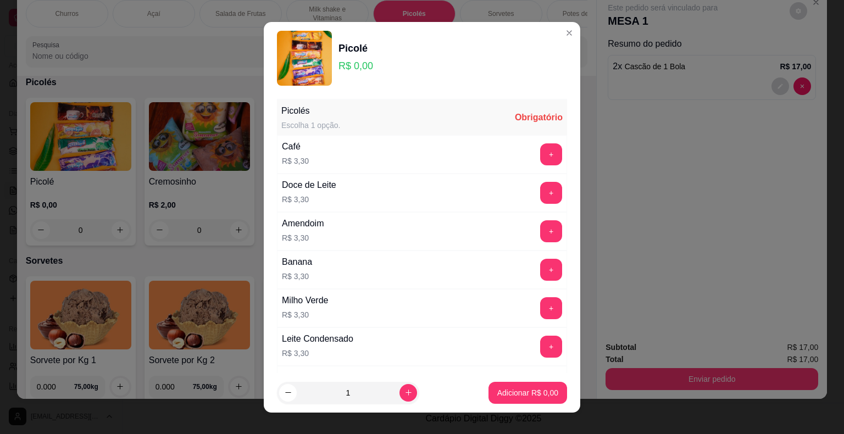
click at [540, 231] on button "+" at bounding box center [551, 231] width 22 height 22
click at [540, 231] on button "+" at bounding box center [550, 230] width 21 height 21
click at [533, 396] on p "Adicionar R$ 6,60" at bounding box center [527, 392] width 61 height 11
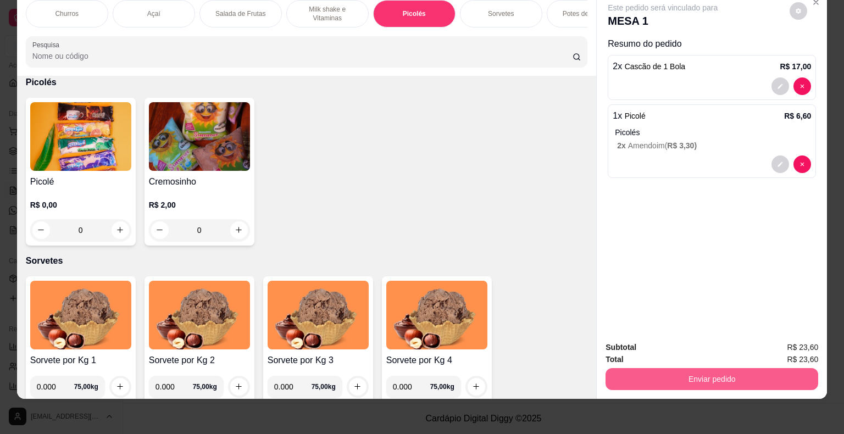
click at [677, 373] on button "Enviar pedido" at bounding box center [711, 379] width 213 height 22
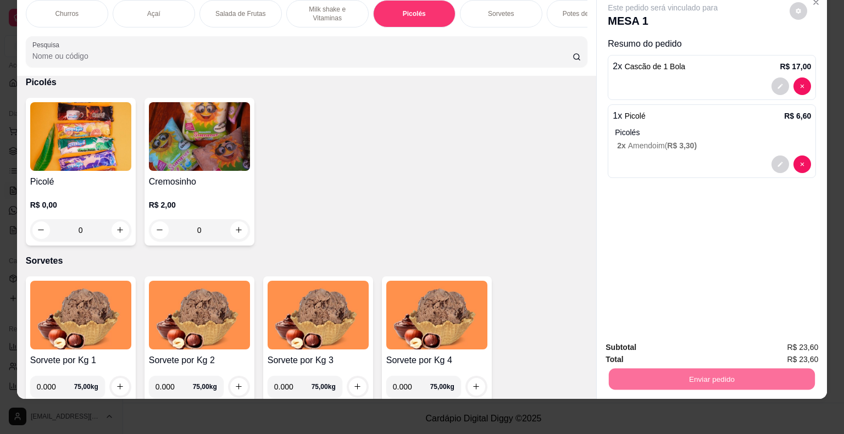
click at [644, 333] on button "Não registrar e enviar pedido" at bounding box center [675, 343] width 114 height 21
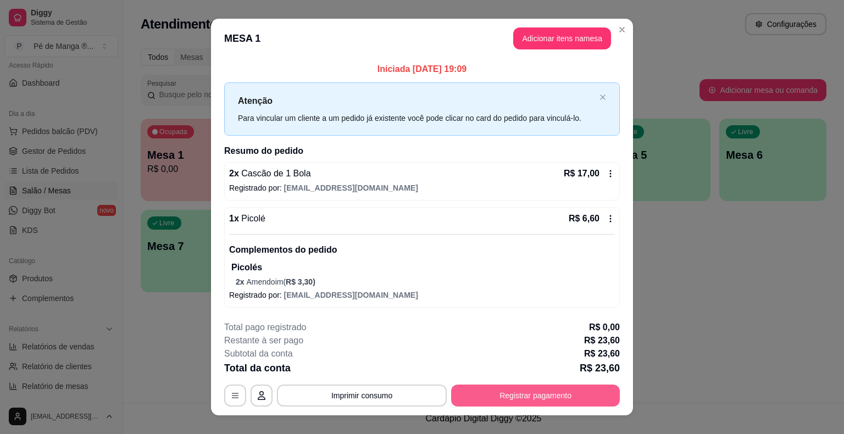
click at [487, 395] on button "Registrar pagamento" at bounding box center [535, 395] width 169 height 22
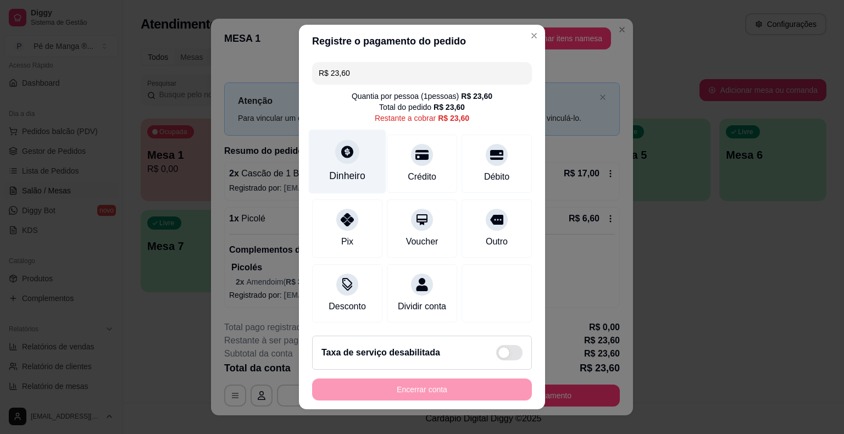
click at [360, 182] on div "Dinheiro" at bounding box center [347, 162] width 77 height 64
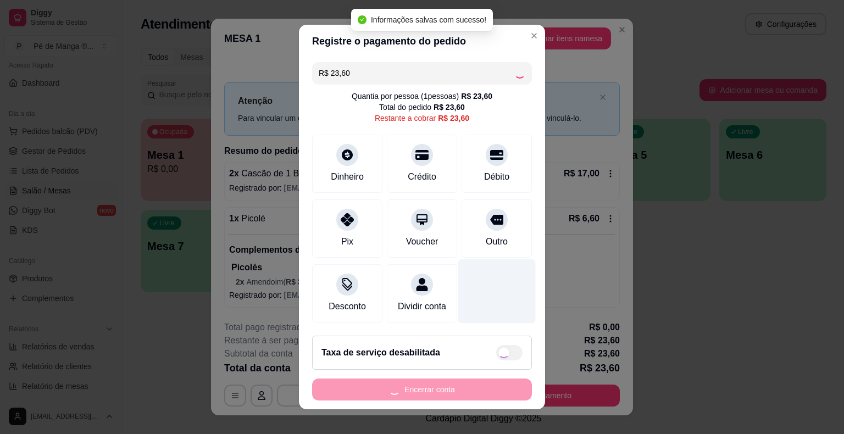
type input "R$ 0,00"
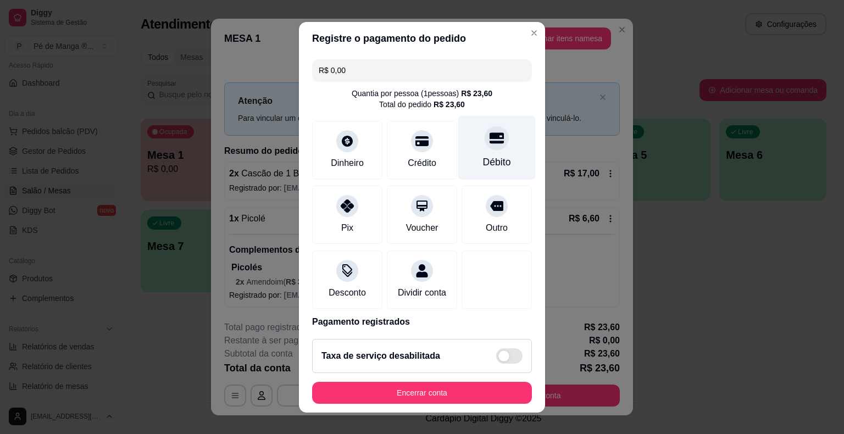
click at [483, 155] on div "Débito" at bounding box center [497, 162] width 28 height 14
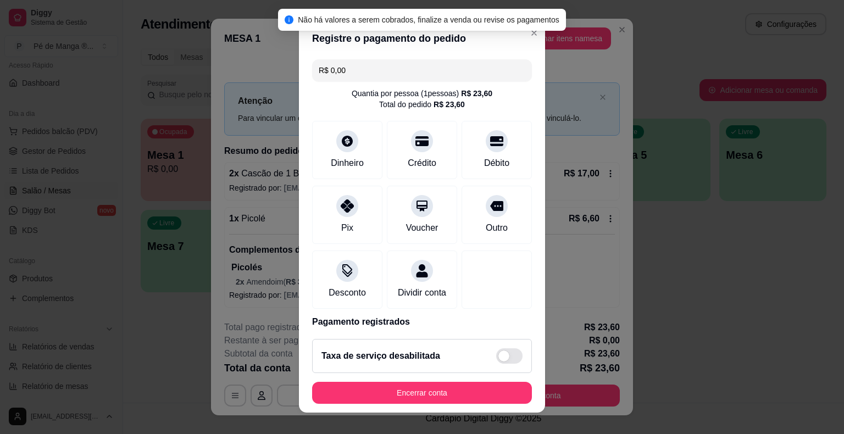
scroll to position [13, 0]
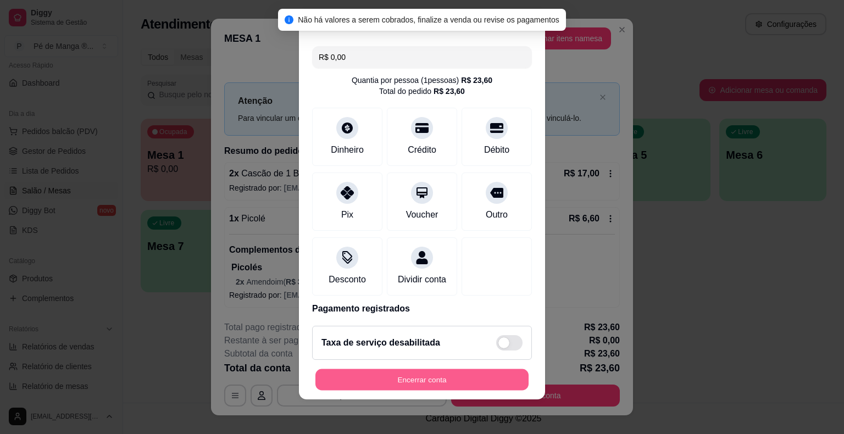
click at [442, 381] on button "Encerrar conta" at bounding box center [421, 378] width 213 height 21
